Goal: Participate in discussion

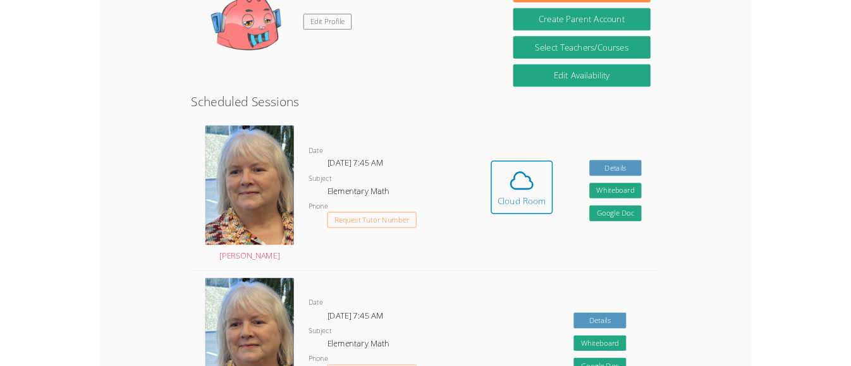
scroll to position [237, 0]
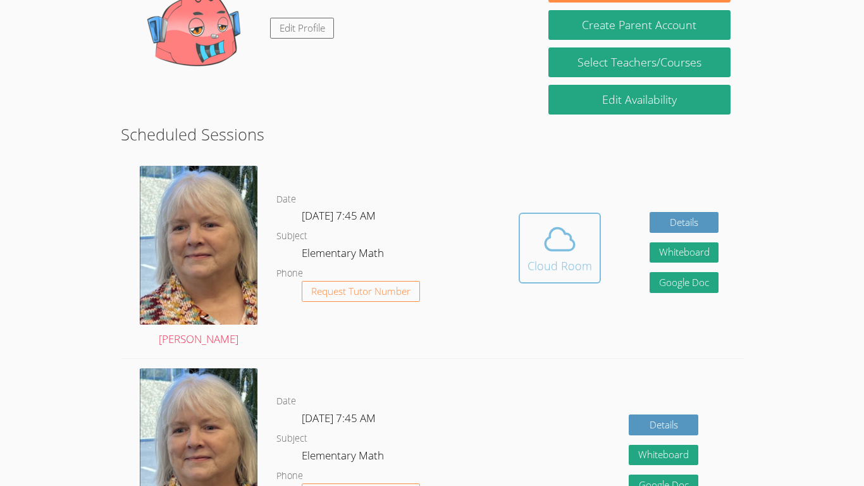
click at [584, 280] on button "Cloud Room" at bounding box center [560, 248] width 82 height 71
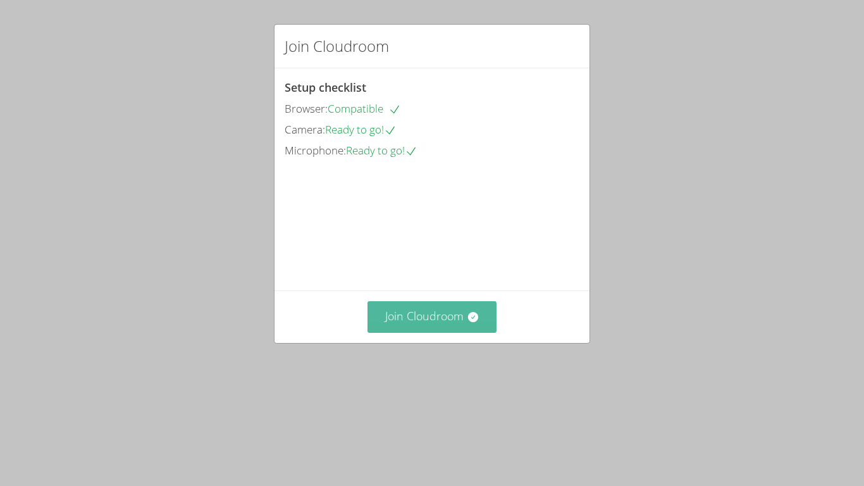
click at [381, 332] on button "Join Cloudroom" at bounding box center [432, 316] width 130 height 31
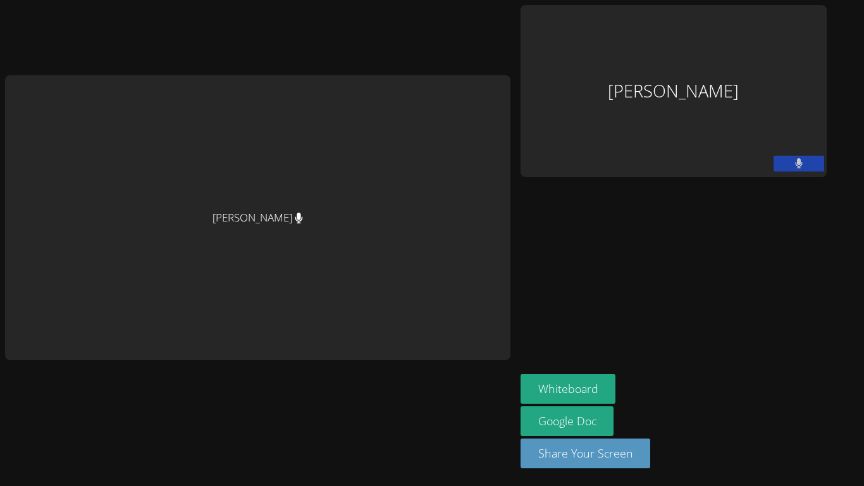
click at [772, 159] on div "Jayden Hua" at bounding box center [673, 91] width 306 height 172
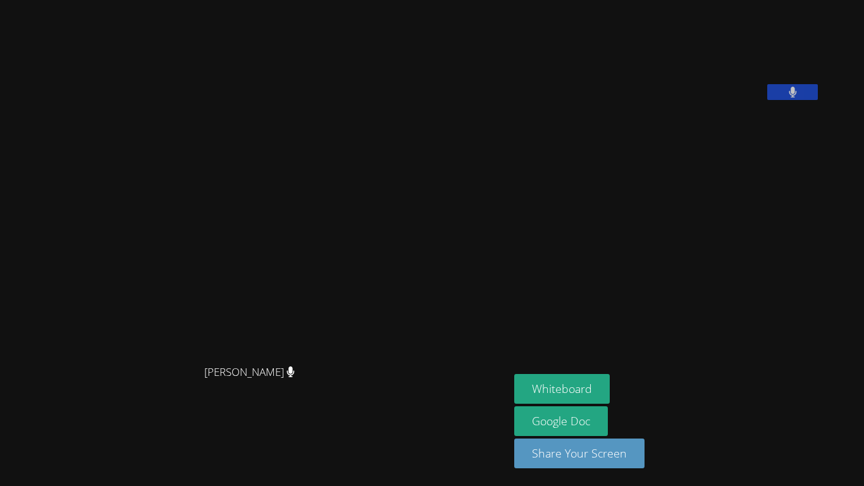
click at [818, 100] on button at bounding box center [792, 92] width 51 height 16
click at [799, 97] on icon at bounding box center [792, 92] width 13 height 11
click at [610, 397] on button "Whiteboard" at bounding box center [561, 389] width 95 height 30
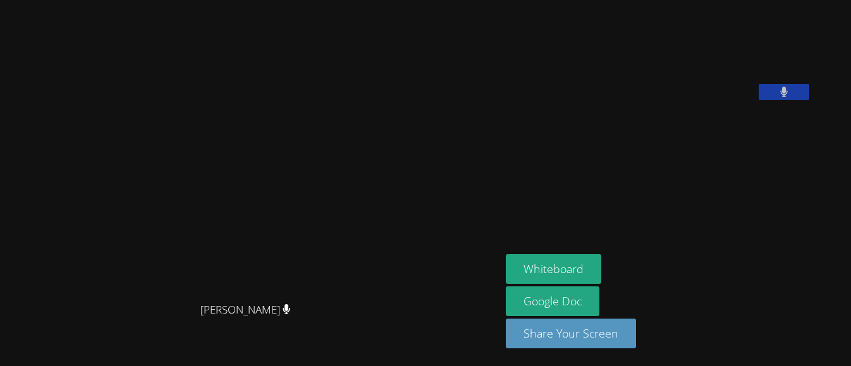
click at [789, 97] on icon at bounding box center [784, 92] width 8 height 11
click at [791, 97] on icon at bounding box center [783, 92] width 13 height 11
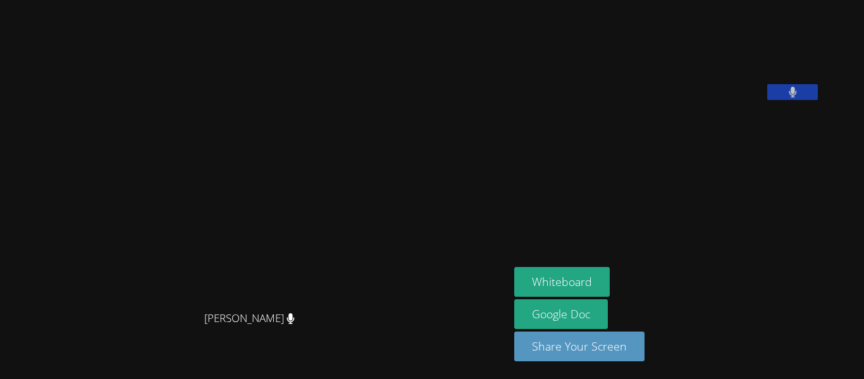
click at [789, 97] on icon at bounding box center [793, 92] width 8 height 11
click at [786, 97] on icon at bounding box center [792, 92] width 13 height 11
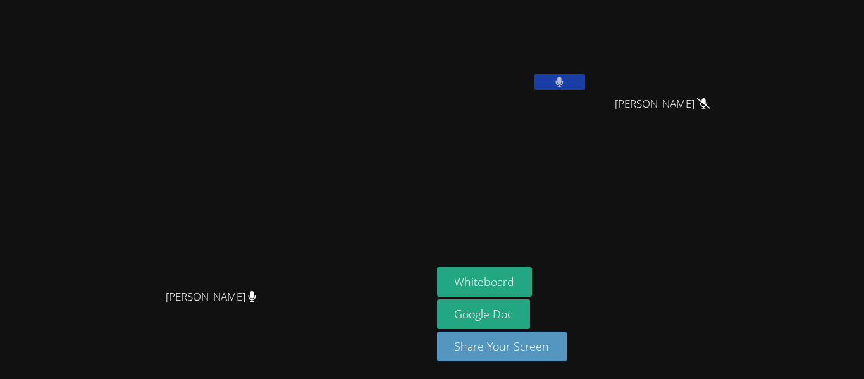
click at [585, 75] on button at bounding box center [559, 82] width 51 height 16
click at [585, 79] on button at bounding box center [559, 82] width 51 height 16
click at [585, 83] on button at bounding box center [559, 82] width 51 height 16
click at [585, 87] on button at bounding box center [559, 82] width 51 height 16
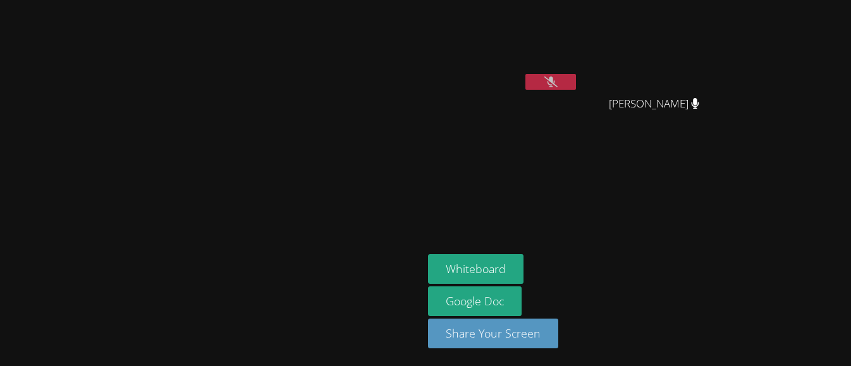
click at [576, 87] on button at bounding box center [551, 82] width 51 height 16
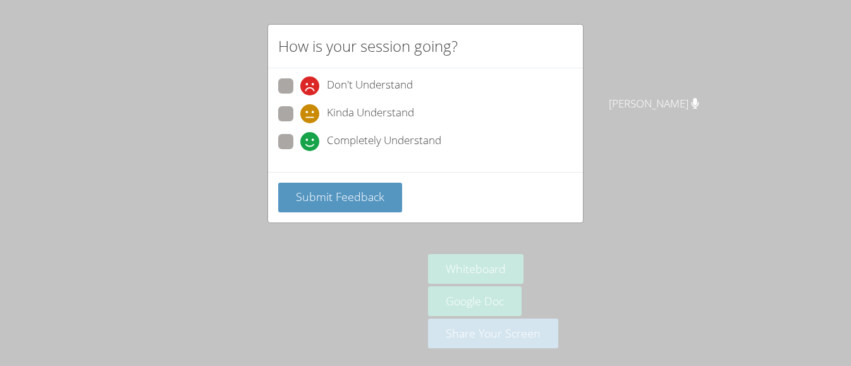
click at [289, 149] on label "Completely Understand" at bounding box center [359, 142] width 163 height 17
click at [300, 145] on input "Completely Understand" at bounding box center [305, 139] width 11 height 11
radio input "true"
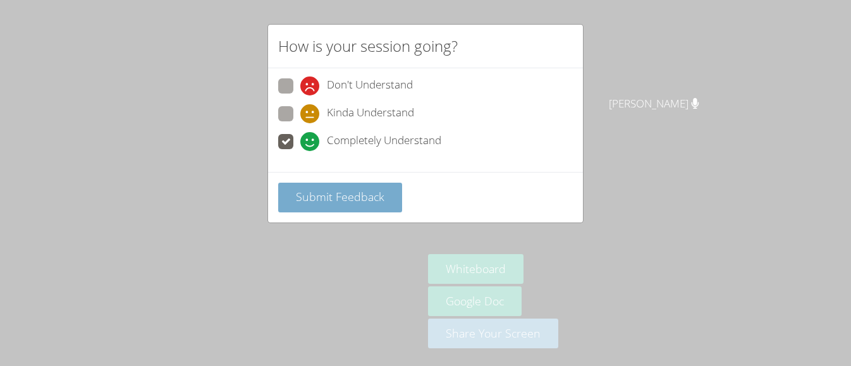
click at [296, 194] on span "Submit Feedback" at bounding box center [340, 196] width 89 height 15
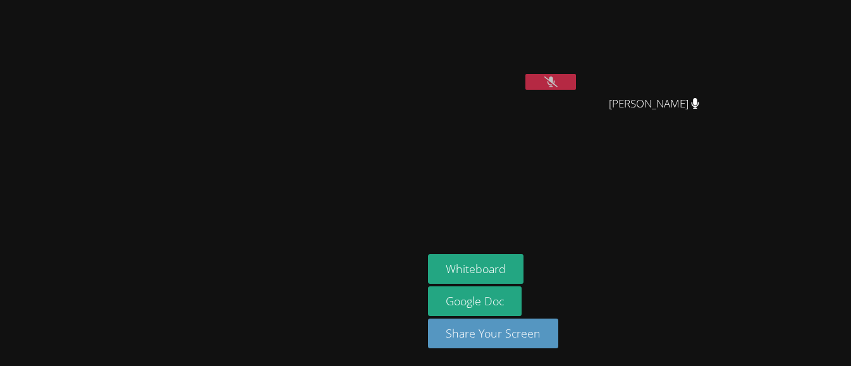
click at [576, 83] on button at bounding box center [551, 82] width 51 height 16
